Goal: Check status: Check status

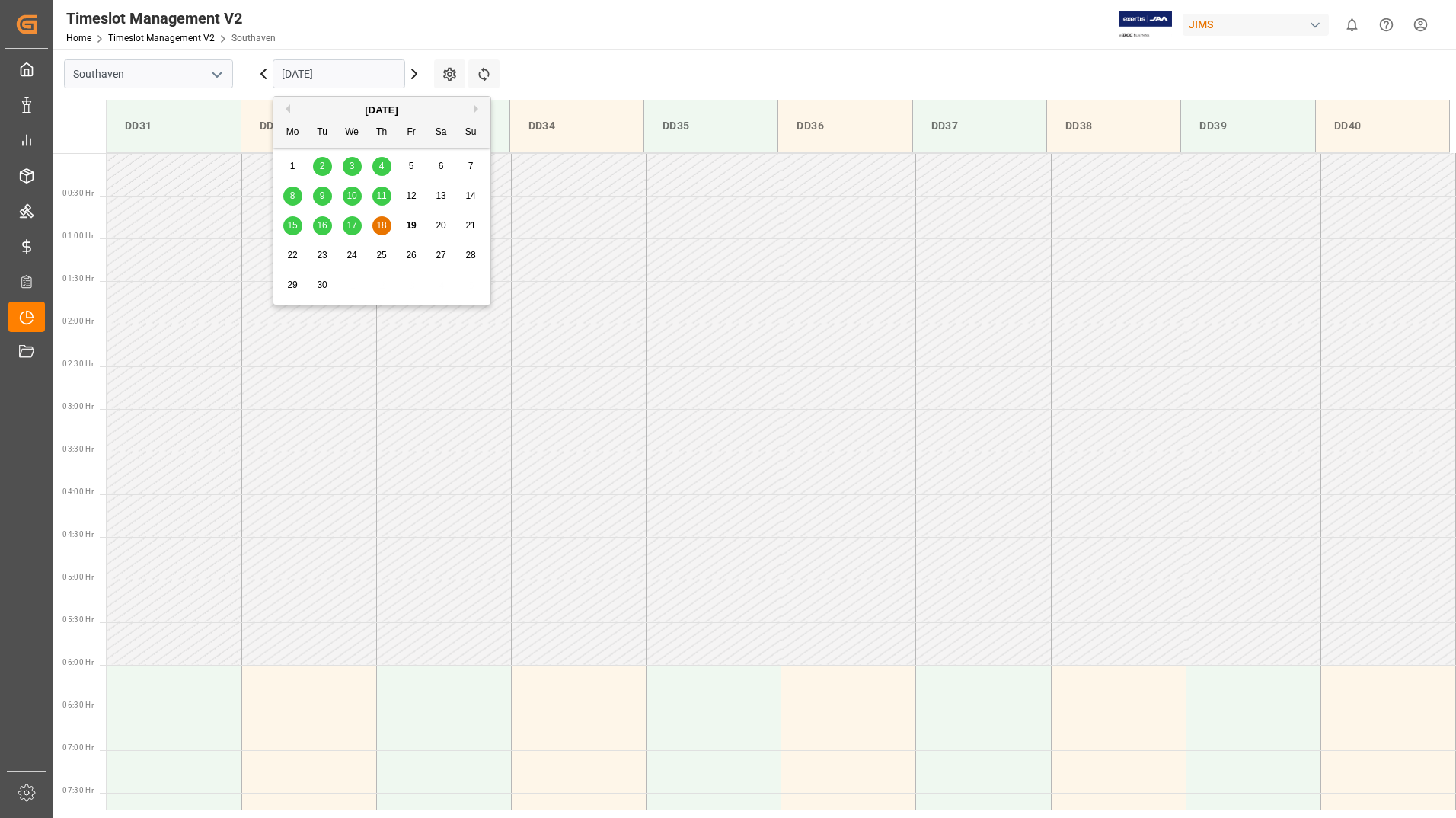
scroll to position [502, 0]
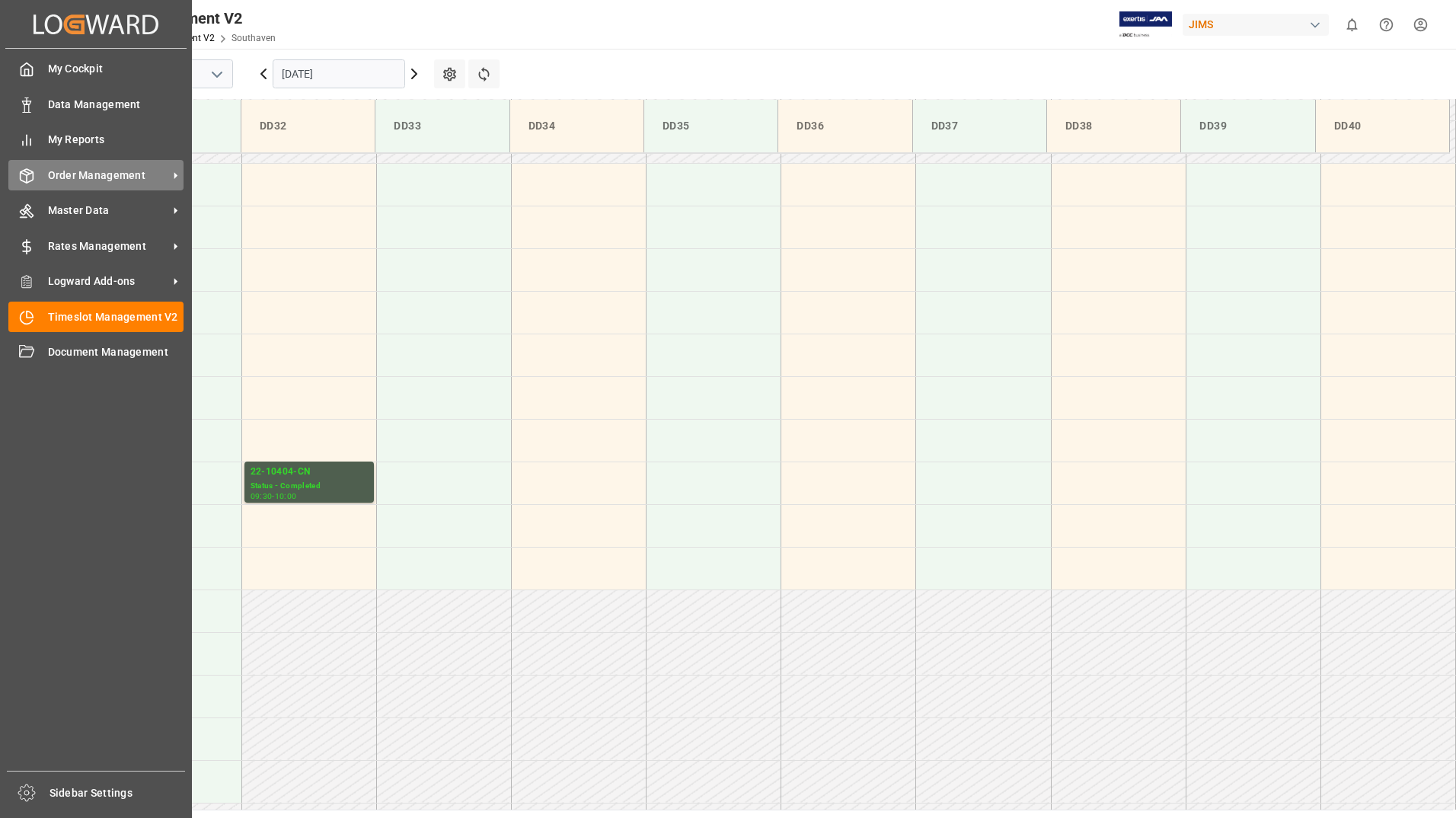
click at [102, 176] on span "Order Management" at bounding box center [109, 175] width 120 height 16
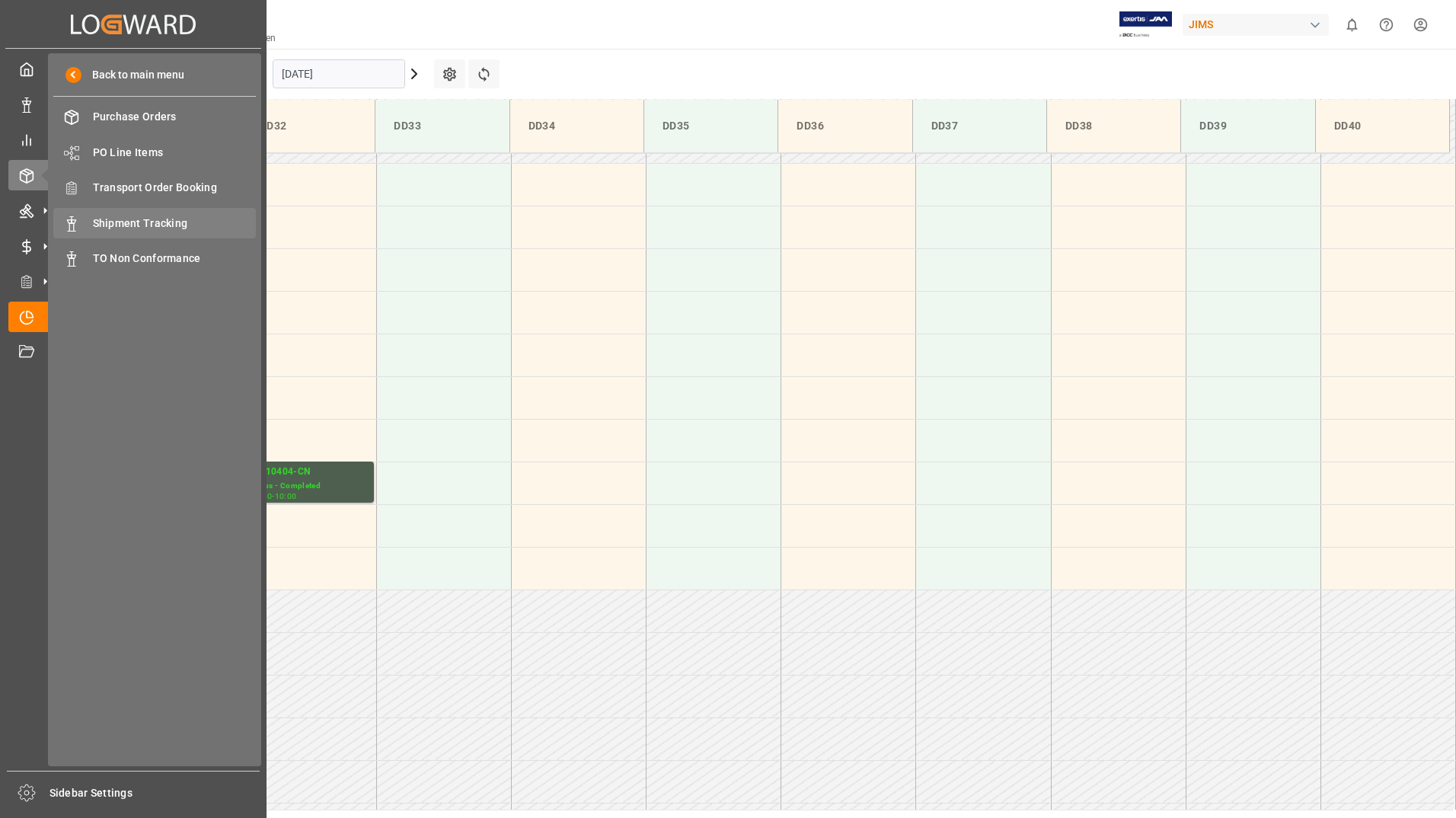
click at [126, 220] on span "Shipment Tracking" at bounding box center [174, 224] width 163 height 16
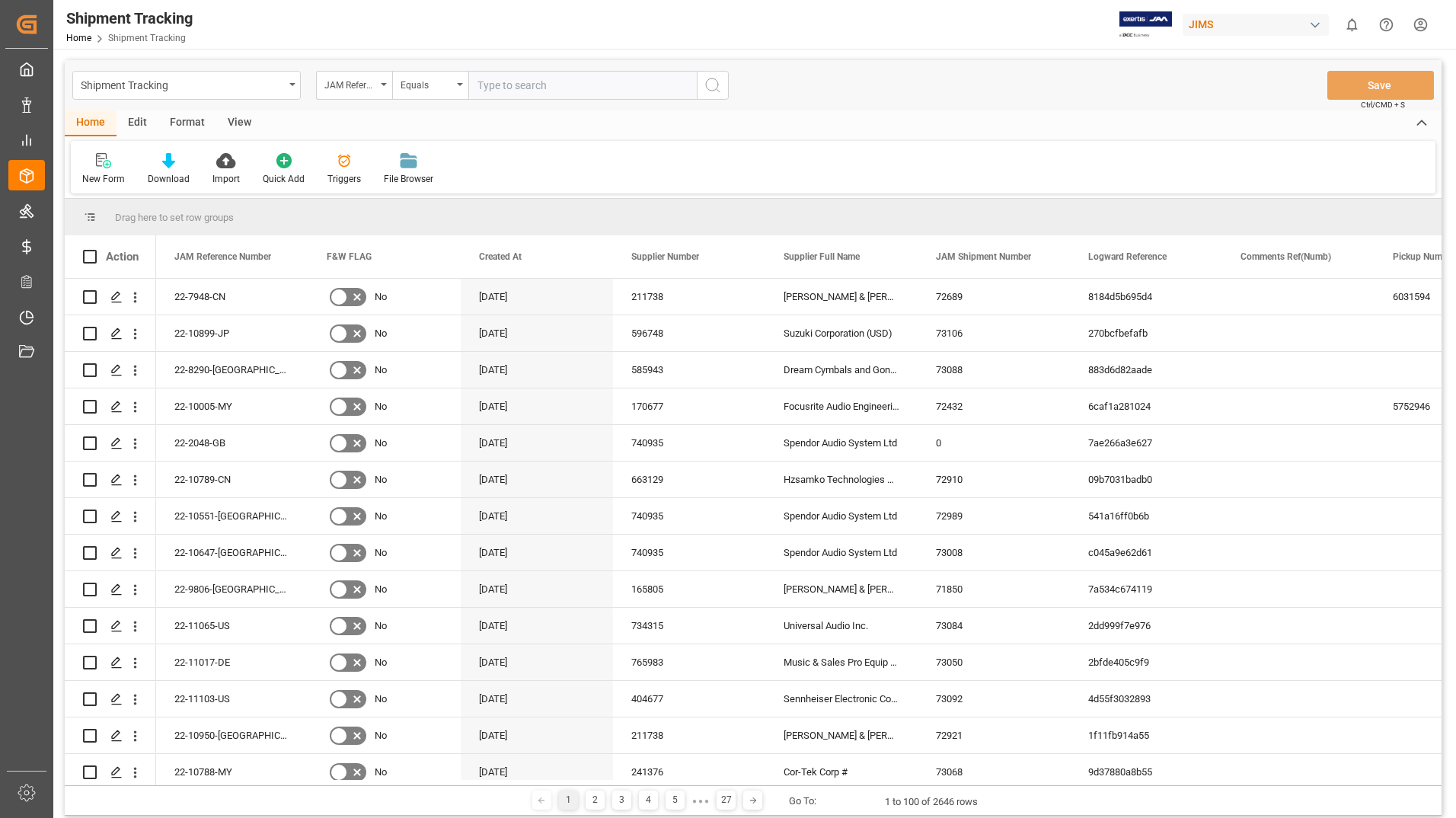
click at [539, 89] on input "text" at bounding box center [582, 86] width 228 height 29
type input "22-7948-CN"
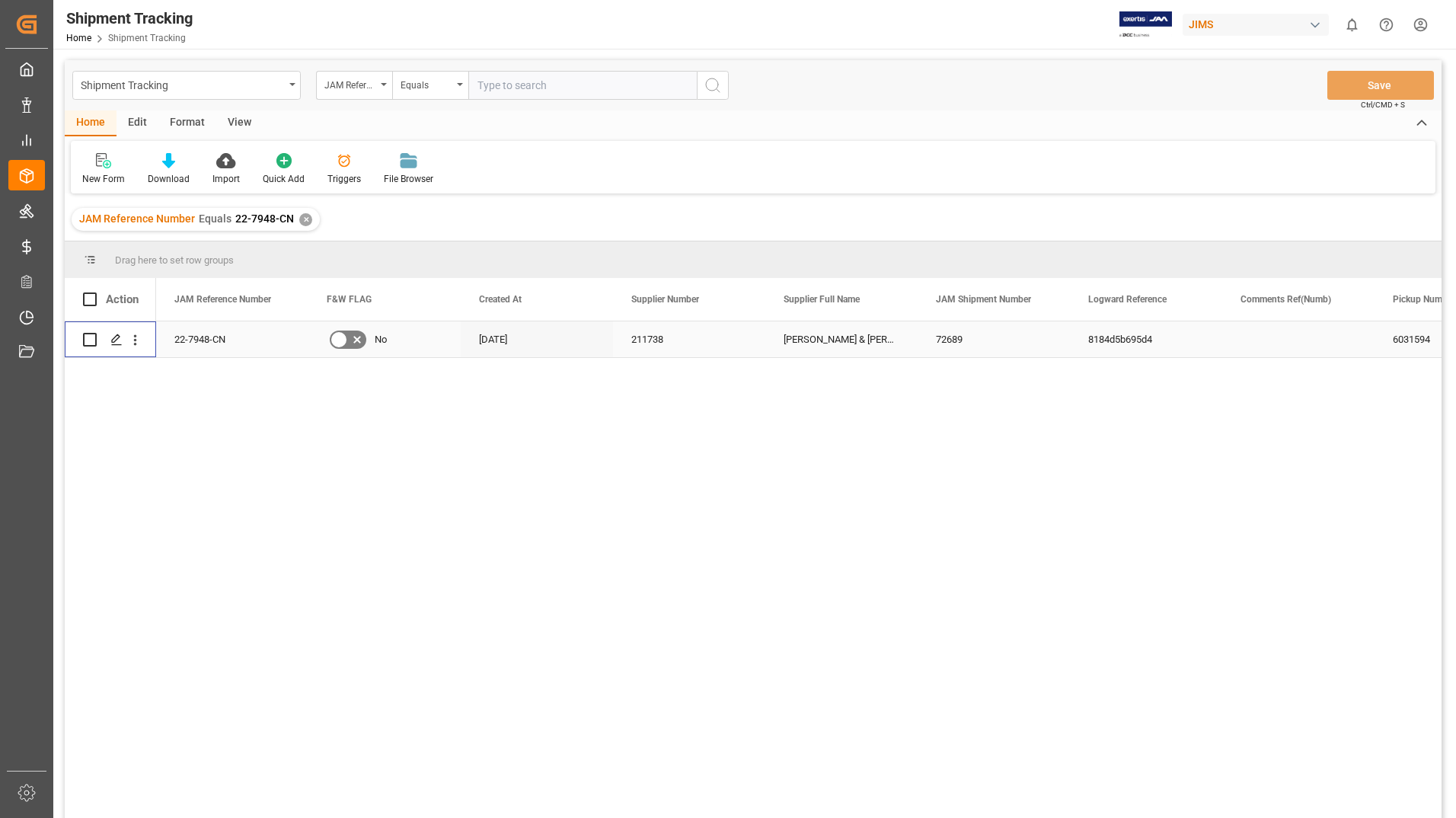
click at [90, 341] on input "Press Space to toggle row selection (unchecked)" at bounding box center [89, 339] width 14 height 14
checkbox input "true"
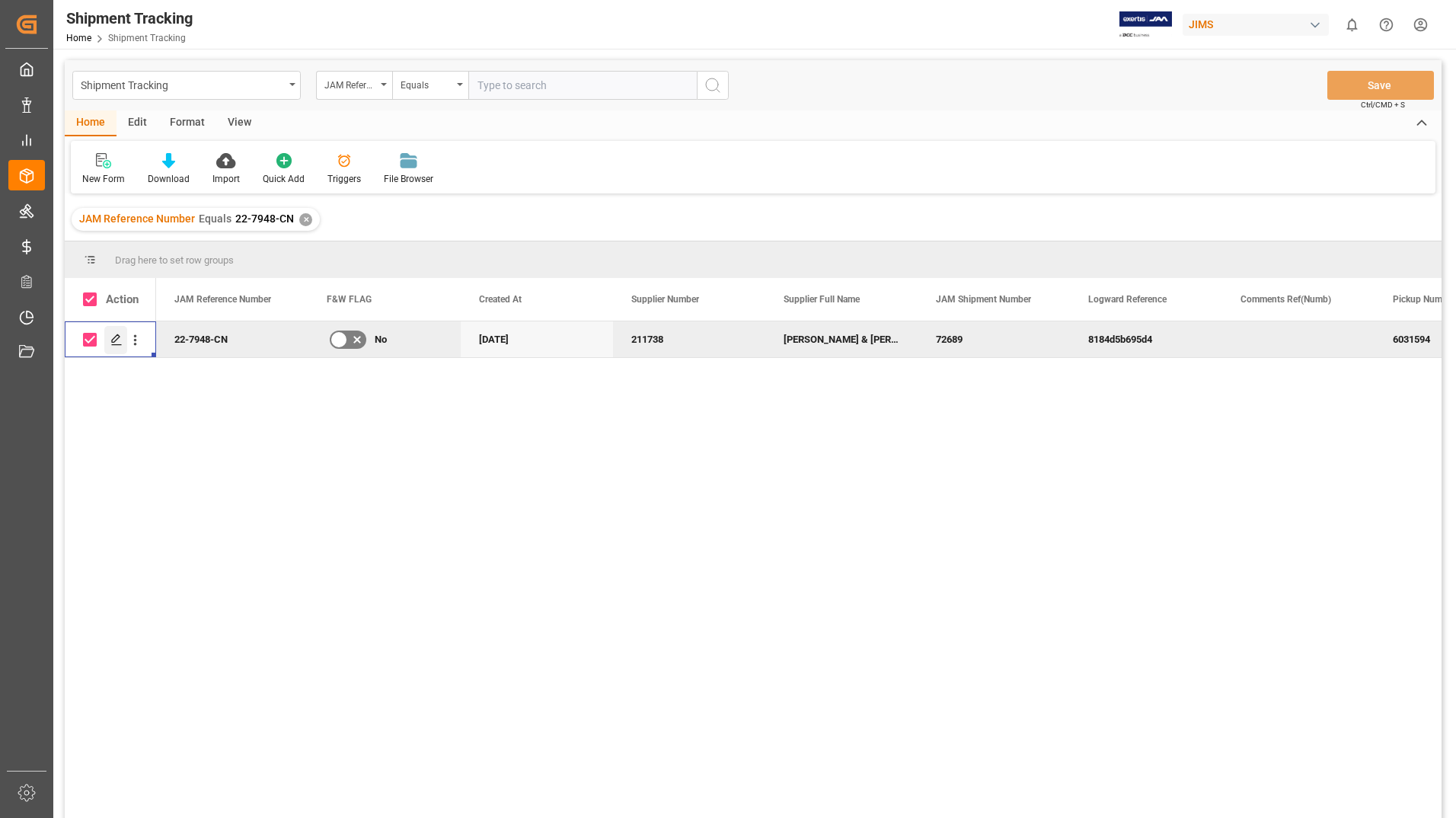
click at [111, 336] on icon "Press SPACE to deselect this row." at bounding box center [116, 339] width 12 height 12
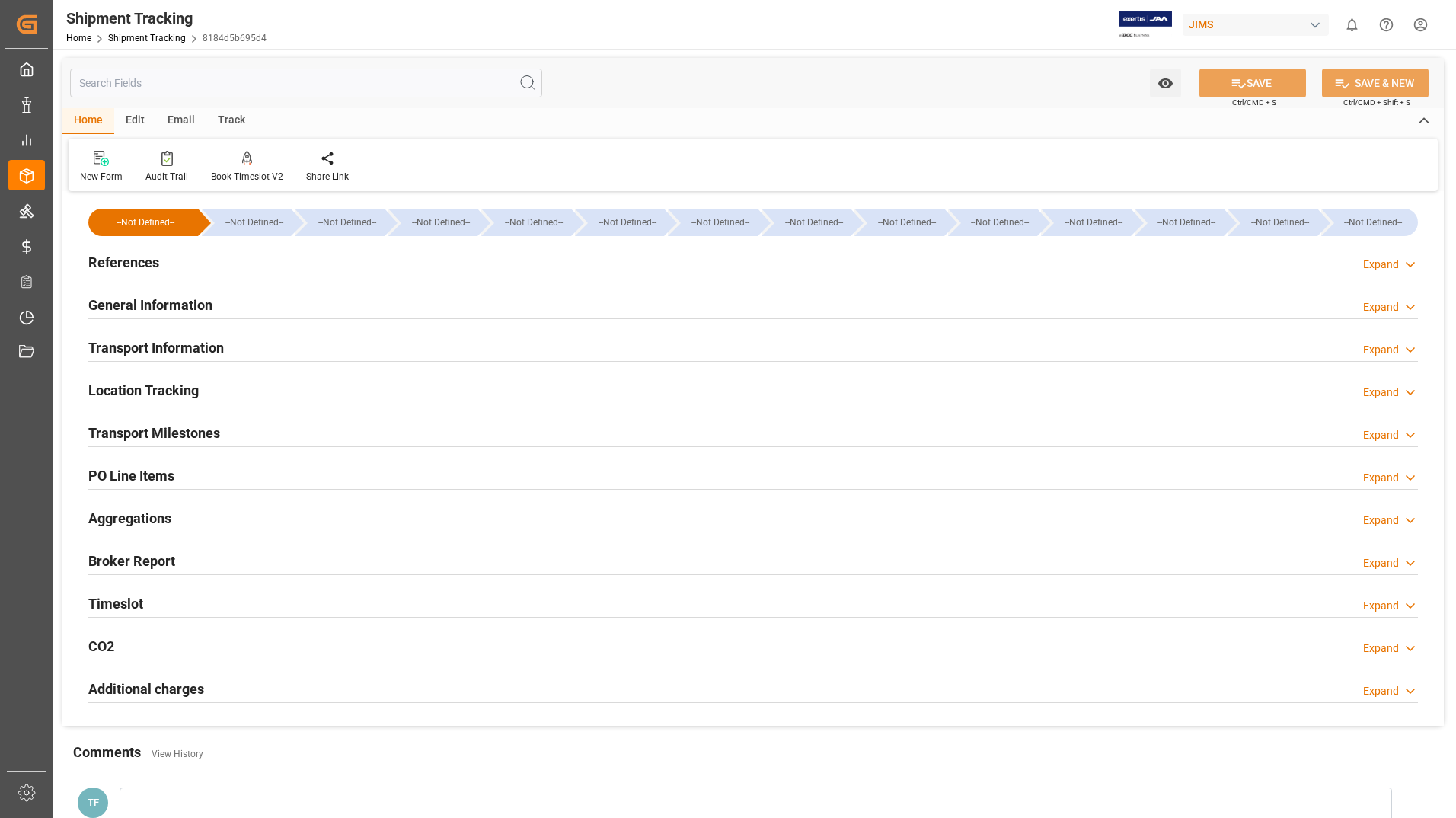
click at [155, 305] on h2 "General Information" at bounding box center [151, 305] width 124 height 21
